Goal: Transaction & Acquisition: Purchase product/service

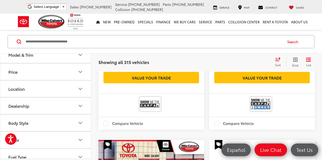
scroll to position [12, 0]
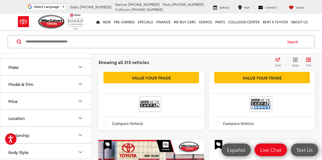
click at [30, 90] on button "Model & Trim" at bounding box center [45, 83] width 91 height 16
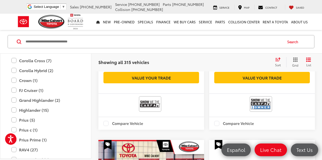
scroll to position [923, 0]
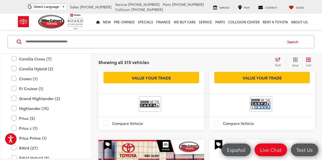
click at [31, 100] on label "Grand Highlander (2)" at bounding box center [45, 98] width 68 height 9
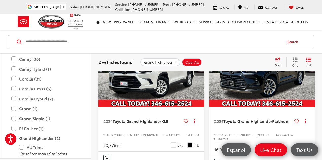
scroll to position [115, 0]
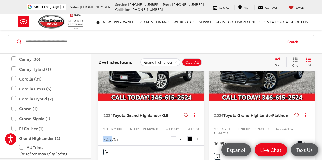
drag, startPoint x: 104, startPoint y: 140, endPoint x: 111, endPoint y: 141, distance: 6.7
click at [111, 141] on div "70,376 mi" at bounding box center [112, 139] width 18 height 6
drag, startPoint x: 119, startPoint y: 141, endPoint x: 130, endPoint y: 129, distance: 15.9
click at [119, 141] on div "70,376 mi" at bounding box center [112, 139] width 18 height 6
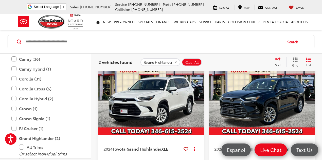
scroll to position [82, 0]
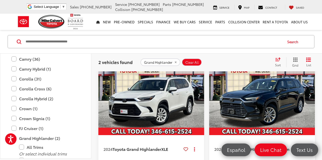
click at [160, 108] on img "2024 Toyota Grand Highlander XLE 0" at bounding box center [151, 95] width 106 height 80
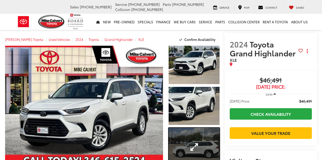
click at [180, 137] on link "Expand Photo 3" at bounding box center [193, 146] width 51 height 38
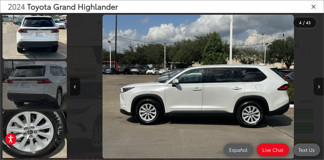
scroll to position [0, 762]
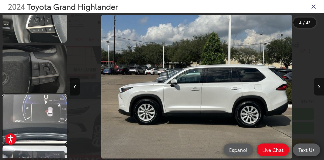
click at [48, 105] on link at bounding box center [35, 119] width 64 height 48
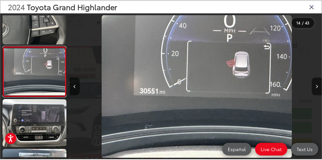
scroll to position [0, 3301]
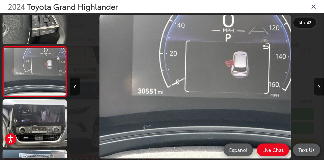
click at [315, 7] on icon "Close gallery" at bounding box center [313, 6] width 5 height 7
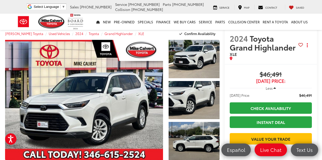
scroll to position [0, 0]
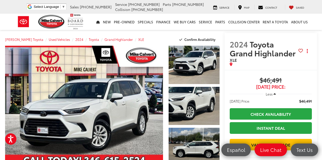
drag, startPoint x: 259, startPoint y: 82, endPoint x: 309, endPoint y: 74, distance: 51.0
click at [286, 74] on div "Buy $46,491 Today's Price: Less Today's Price: $46,491 Check Availability Insta…" at bounding box center [270, 113] width 92 height 87
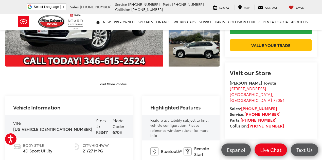
scroll to position [135, 0]
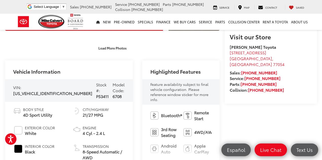
drag, startPoint x: 61, startPoint y: 92, endPoint x: 185, endPoint y: 74, distance: 125.4
click at [95, 86] on div "VIN: 5TDAAAB58RS007952 Stock #: P53411 Model Code: 6708" at bounding box center [69, 90] width 128 height 22
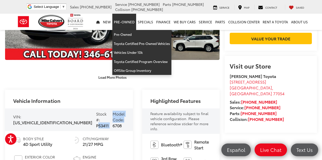
scroll to position [67, 0]
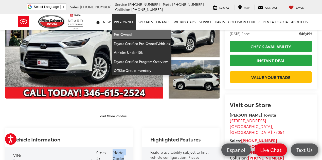
drag, startPoint x: 125, startPoint y: 31, endPoint x: 298, endPoint y: 9, distance: 174.7
click at [125, 31] on link "Pre-Owned" at bounding box center [141, 34] width 59 height 9
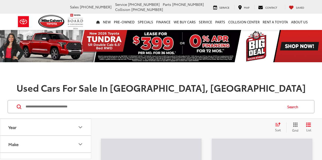
click at [113, 109] on input "Search by Make, Model, or Keyword" at bounding box center [153, 106] width 257 height 12
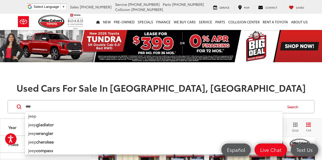
type input "****"
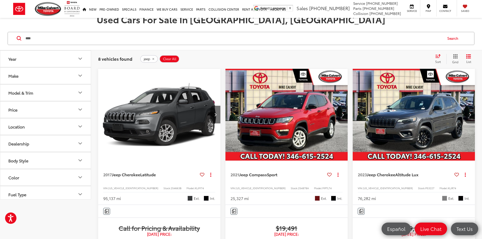
scroll to position [110, 0]
